Goal: Ask a question

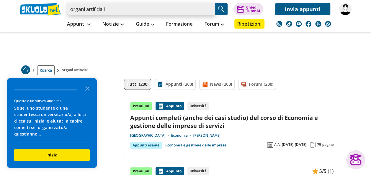
click at [107, 11] on input "organi artificiali" at bounding box center [141, 9] width 148 height 12
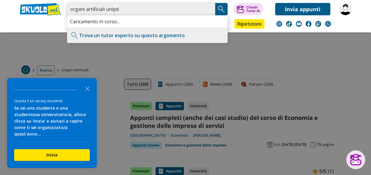
type input "organi artificiali unipd"
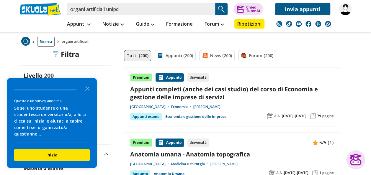
scroll to position [29, 0]
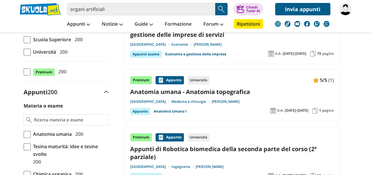
scroll to position [95, 0]
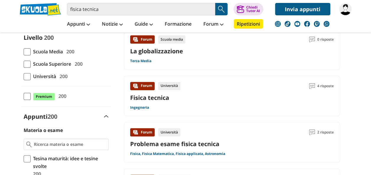
scroll to position [67, 0]
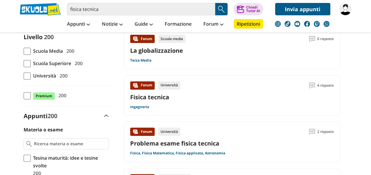
click at [153, 104] on div "Forum Università 4 risposte Fisica tecnica Ingegneria" at bounding box center [232, 95] width 204 height 28
